Goal: Task Accomplishment & Management: Manage account settings

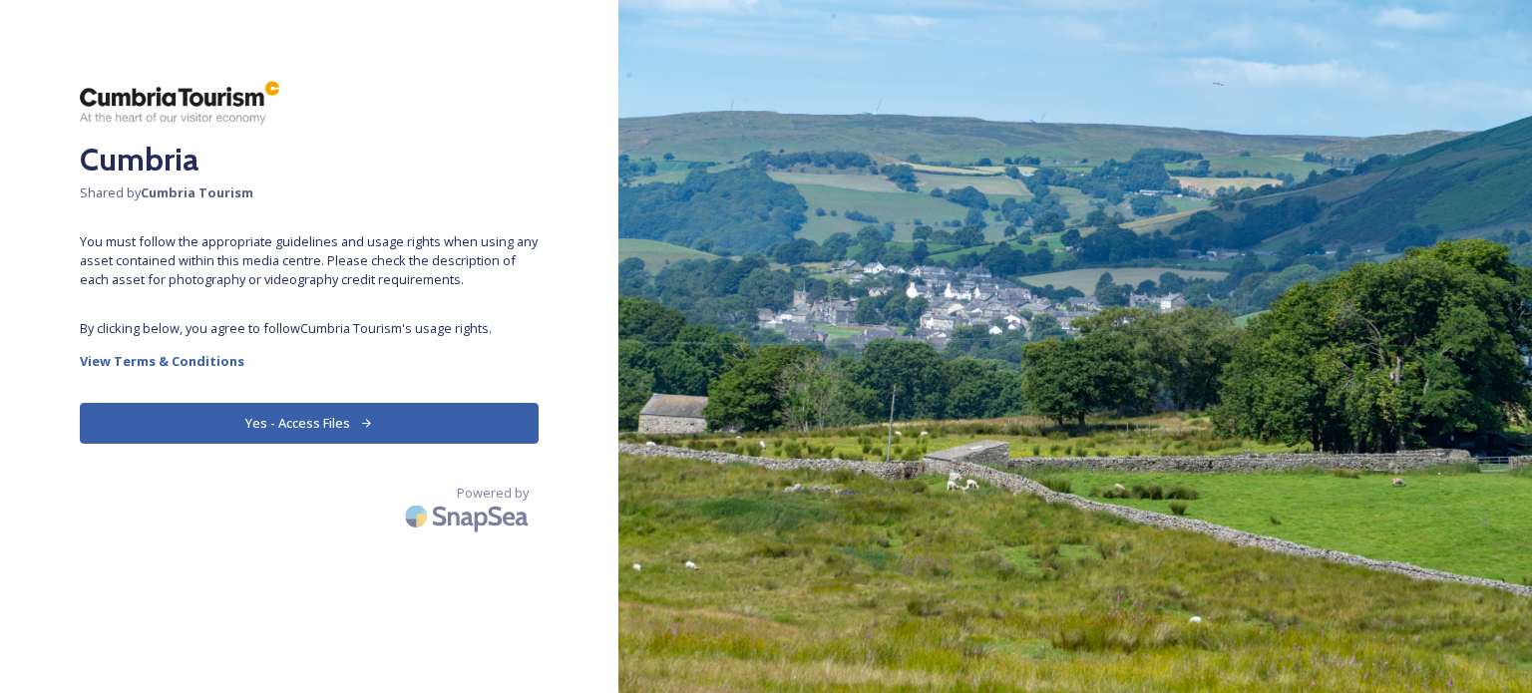
click at [309, 422] on button "Yes - Access Files" at bounding box center [309, 423] width 459 height 41
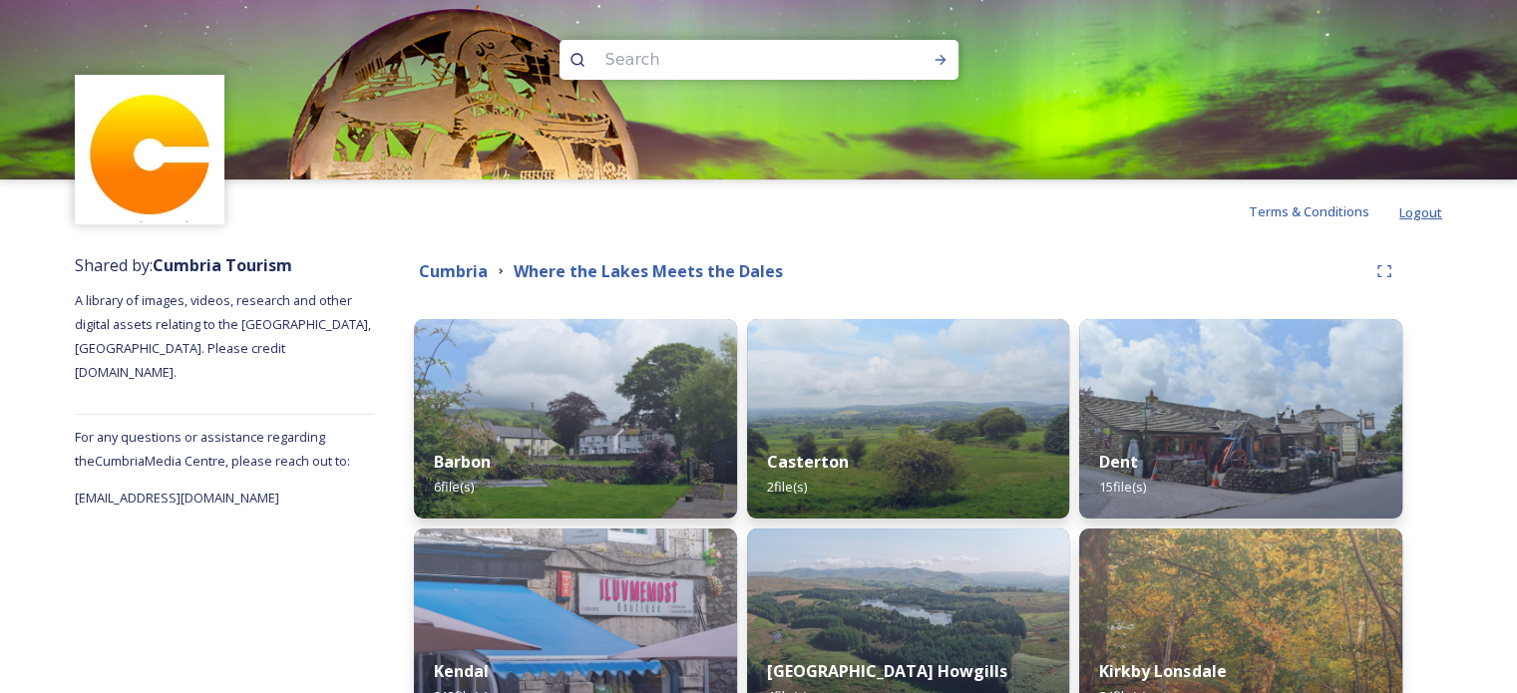
click at [1422, 210] on span "Logout" at bounding box center [1420, 212] width 43 height 18
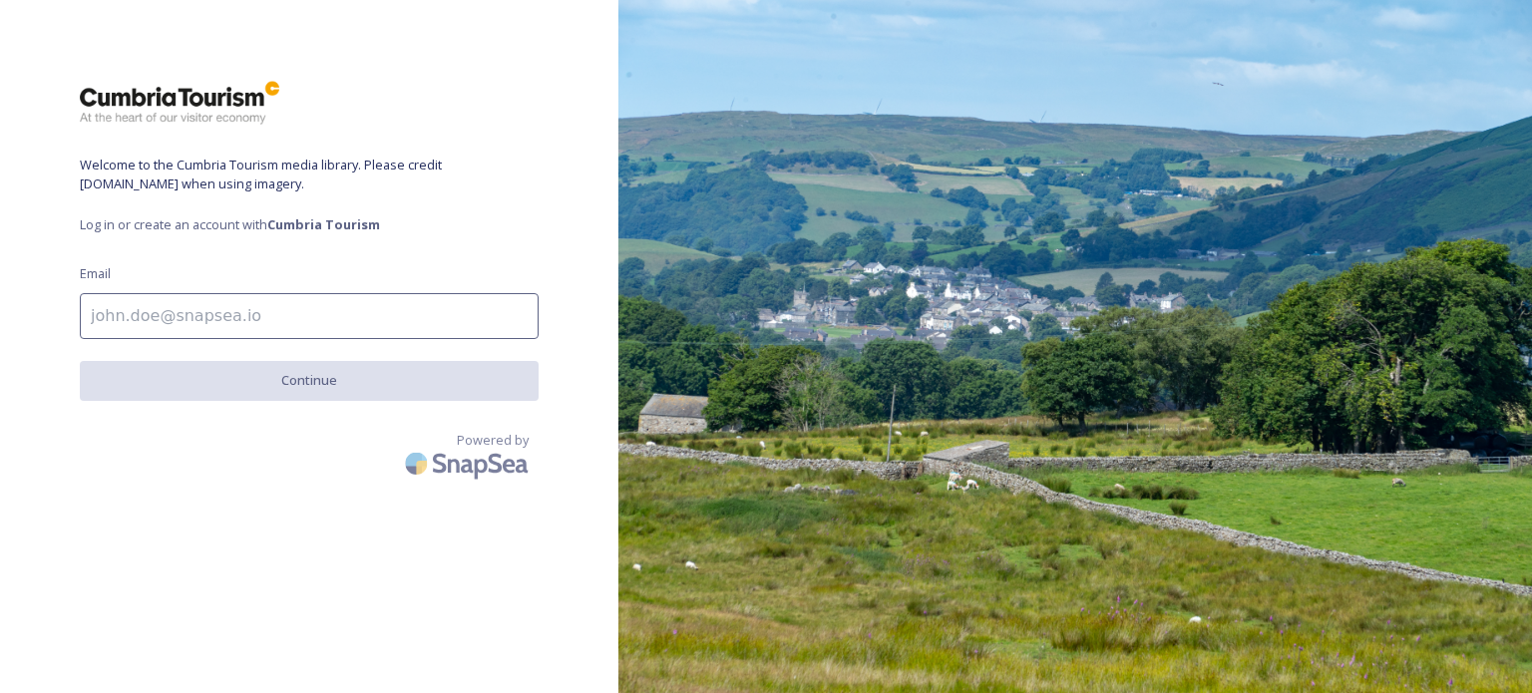
click at [233, 314] on input at bounding box center [309, 316] width 459 height 46
type input "[EMAIL_ADDRESS][DOMAIN_NAME]"
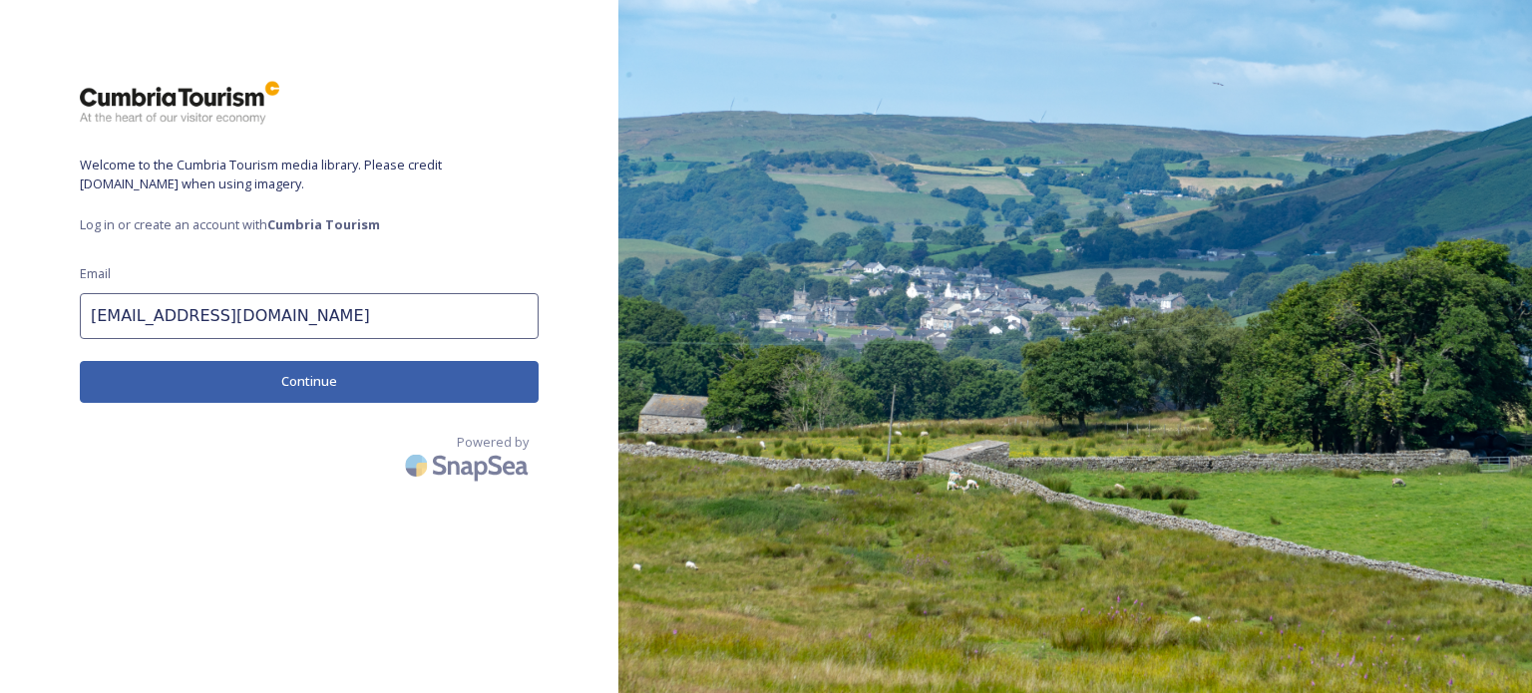
click at [283, 382] on button "Continue" at bounding box center [309, 381] width 459 height 41
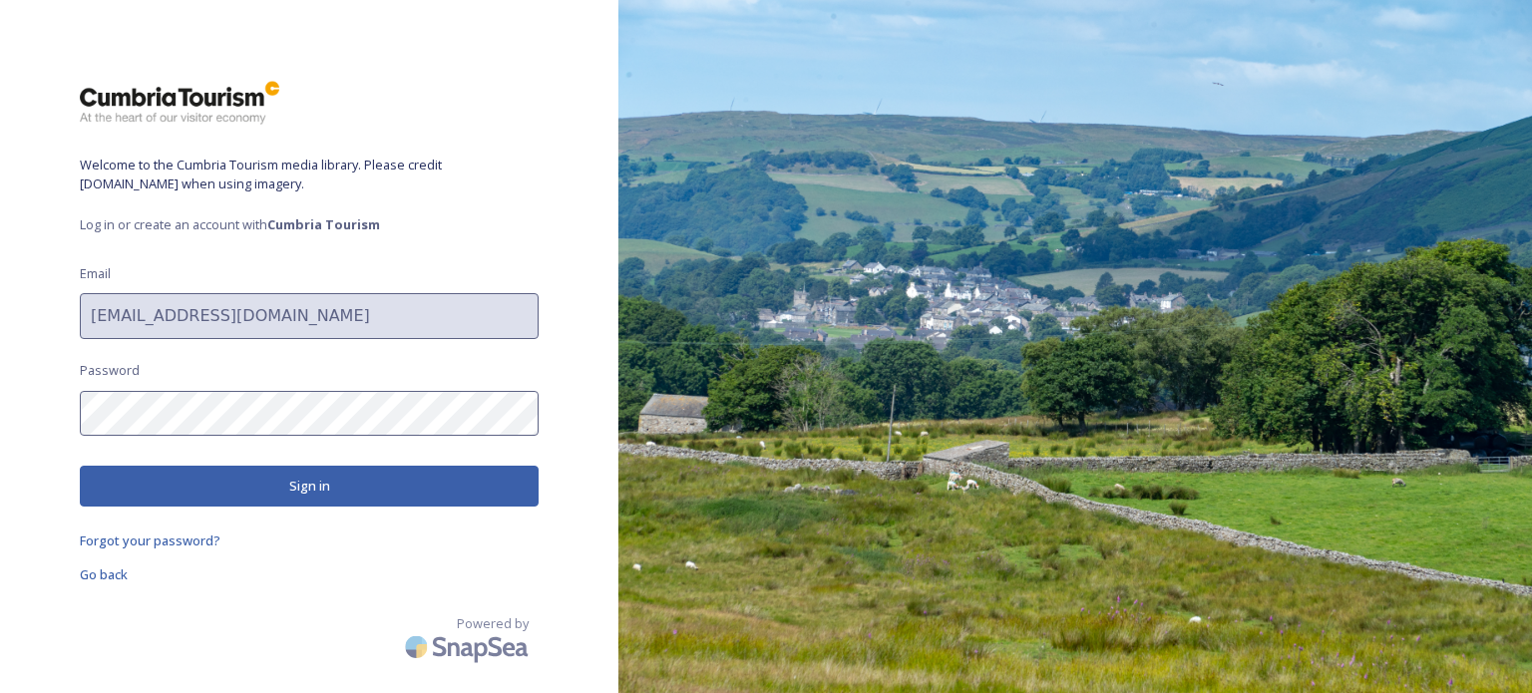
click at [143, 482] on button "Sign in" at bounding box center [309, 486] width 459 height 41
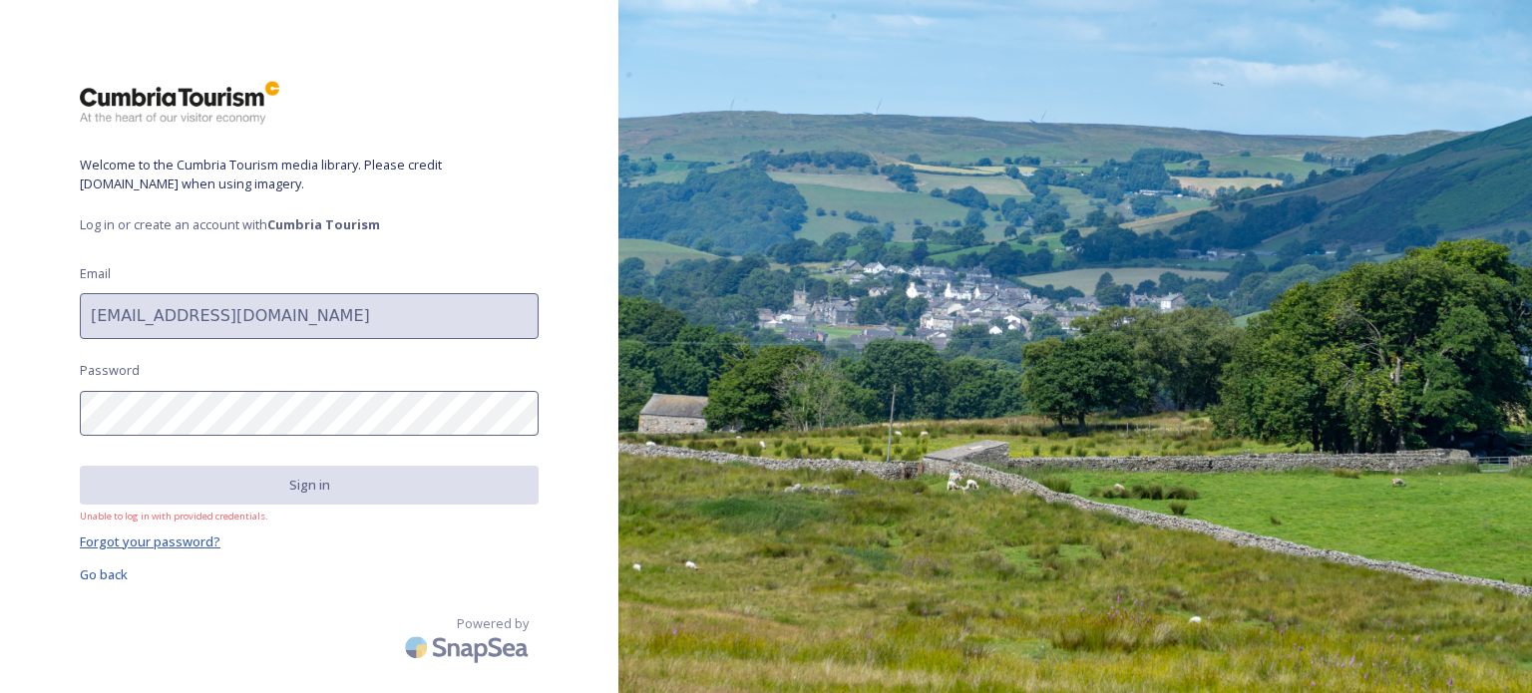
click at [172, 539] on span "Forgot your password?" at bounding box center [150, 542] width 141 height 18
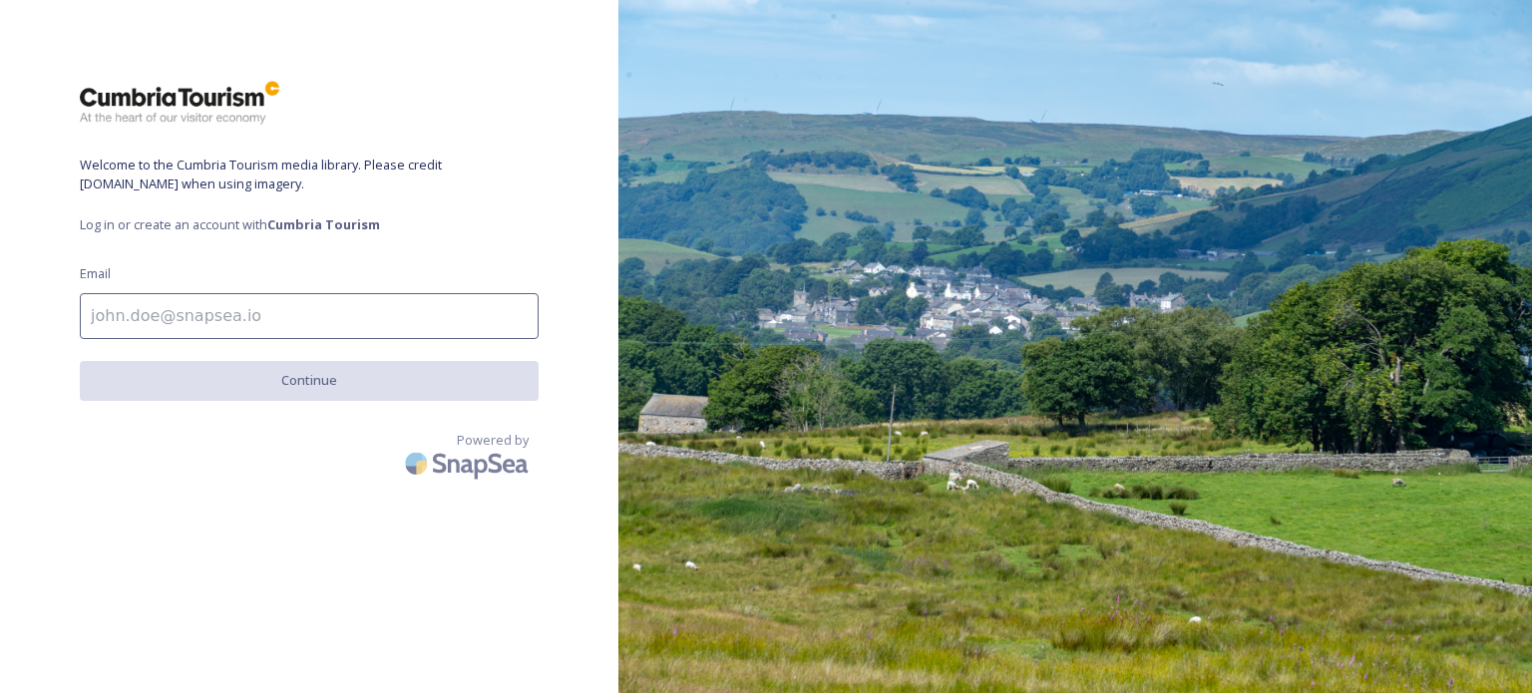
click at [165, 318] on input at bounding box center [309, 316] width 459 height 46
type input "[EMAIL_ADDRESS][DOMAIN_NAME]"
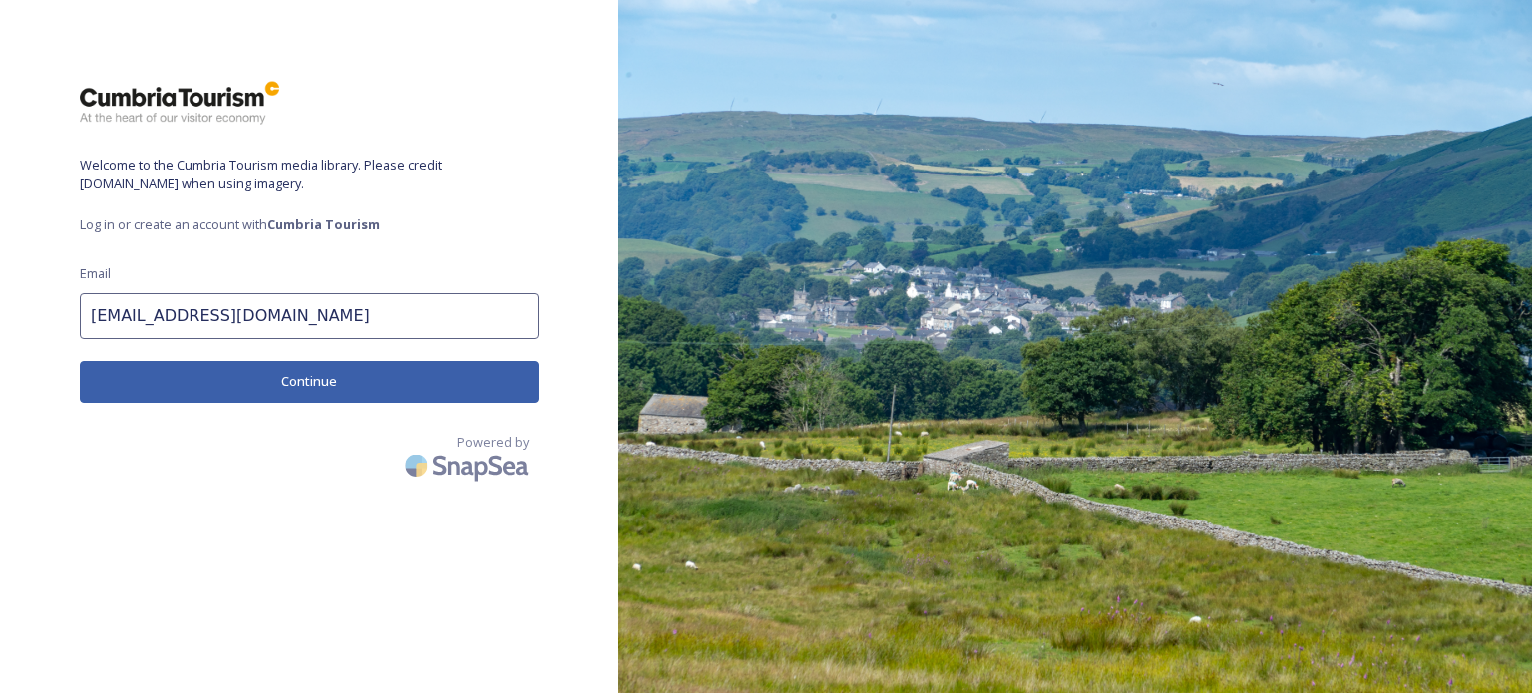
click at [231, 382] on button "Continue" at bounding box center [309, 381] width 459 height 41
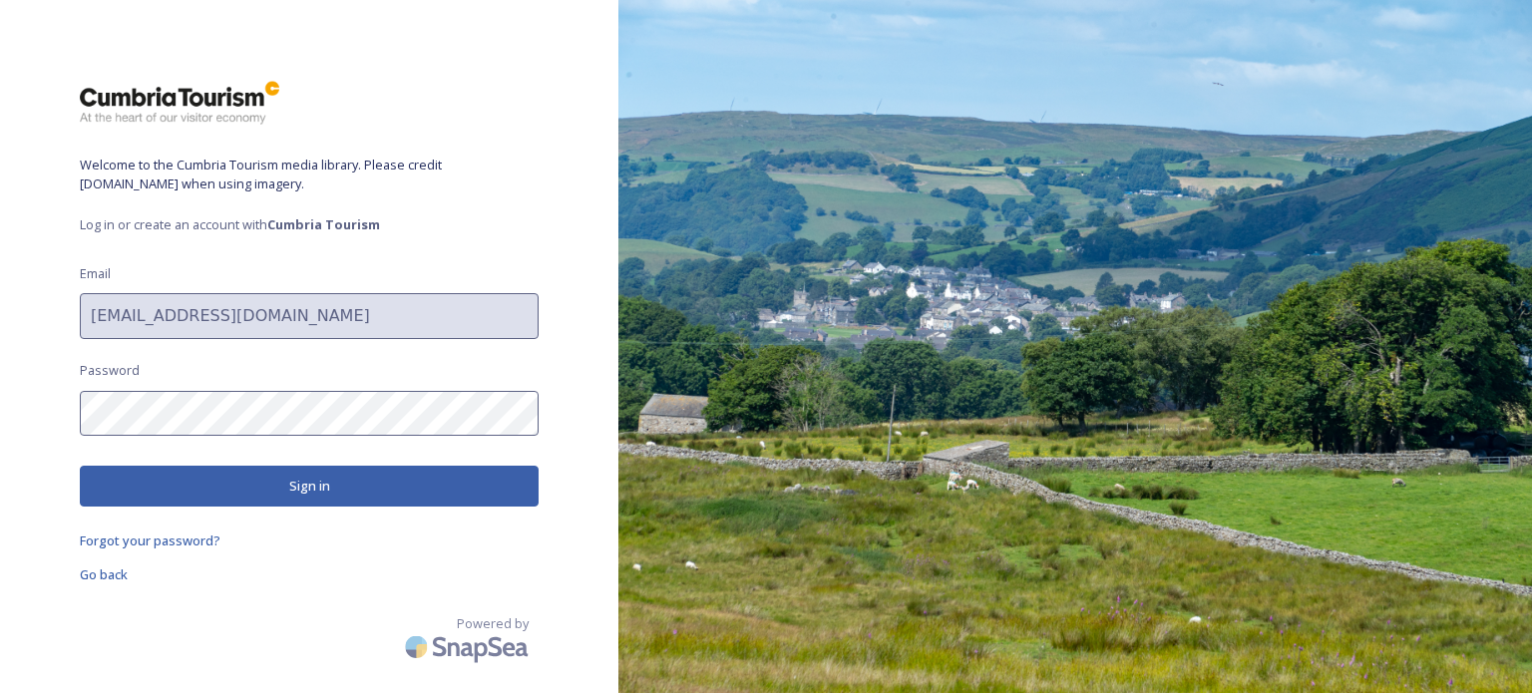
click at [145, 482] on button "Sign in" at bounding box center [309, 486] width 459 height 41
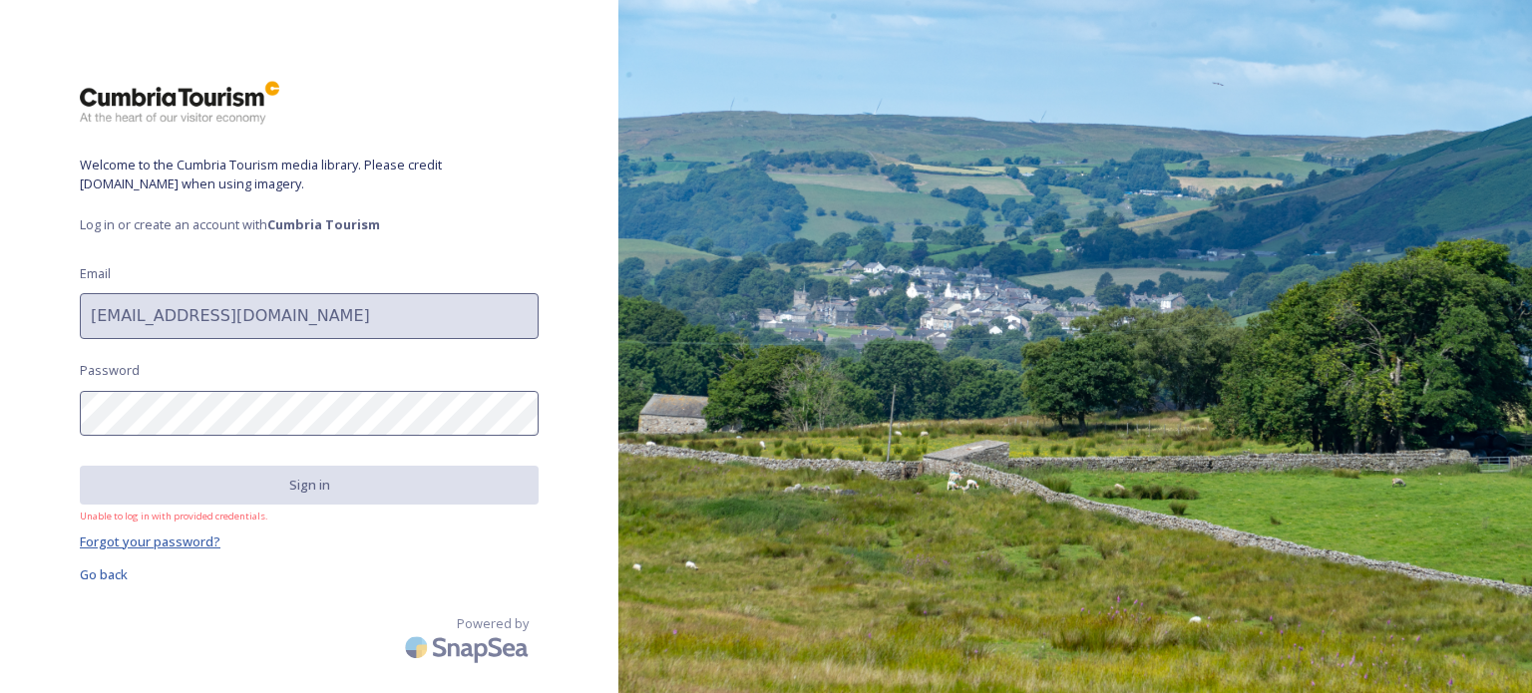
click at [166, 550] on span "Forgot your password?" at bounding box center [150, 542] width 141 height 18
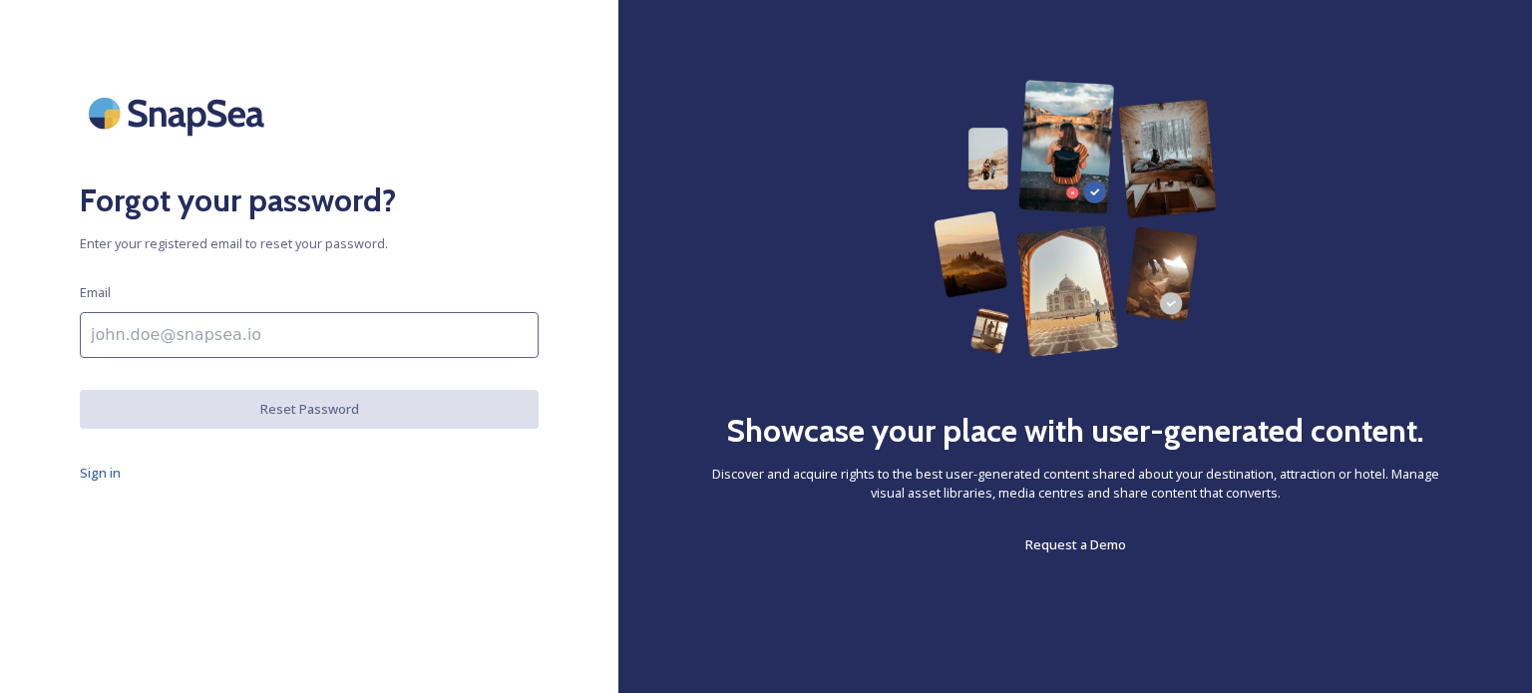
click at [229, 343] on input at bounding box center [309, 335] width 459 height 46
type input "[EMAIL_ADDRESS][DOMAIN_NAME]"
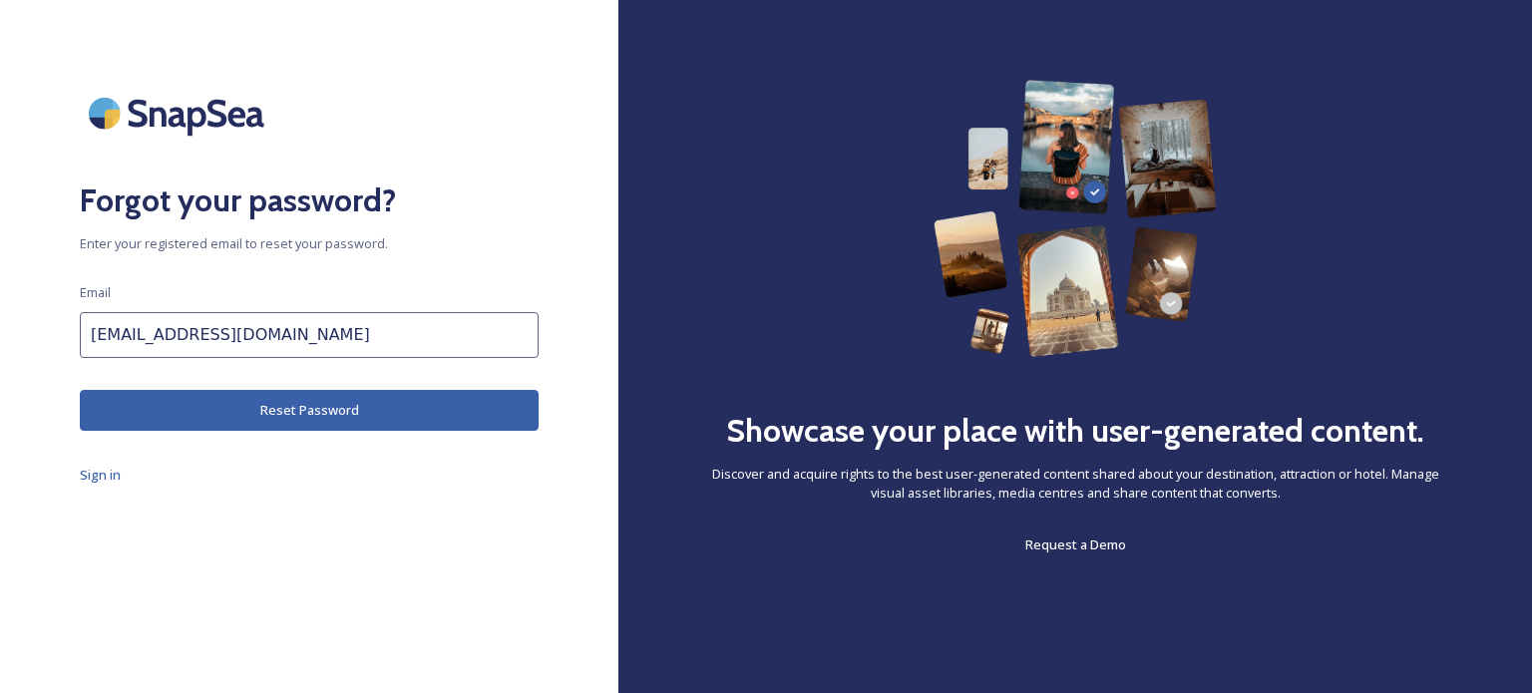
click at [291, 407] on button "Reset Password" at bounding box center [309, 410] width 459 height 41
